Goal: Understand site structure: Grasp the organization and layout of the website

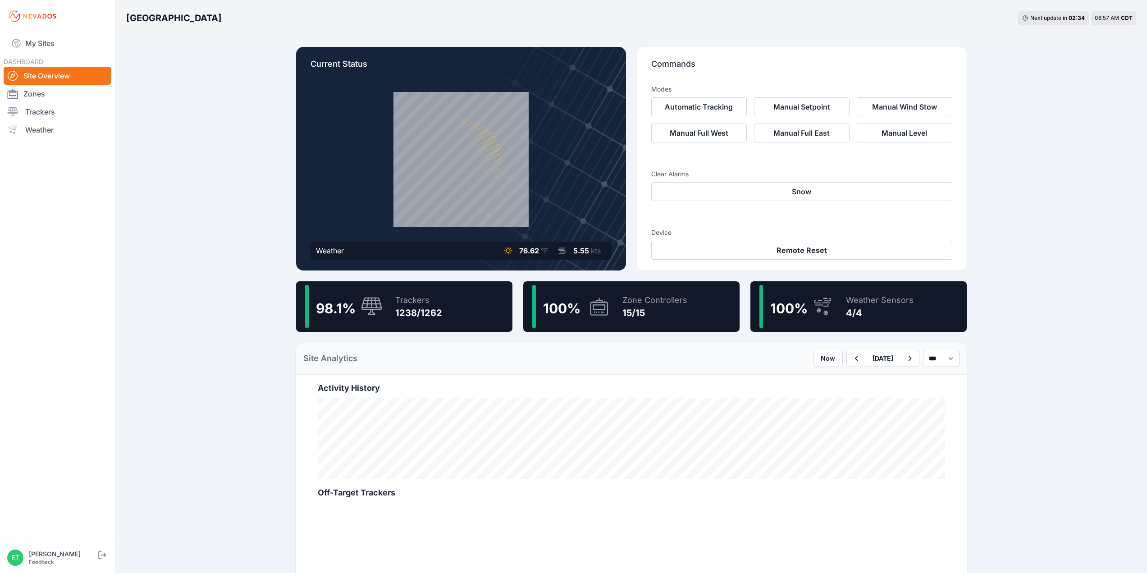
click at [442, 157] on icon at bounding box center [460, 159] width 147 height 147
click at [431, 169] on icon at bounding box center [460, 159] width 147 height 147
